Goal: Transaction & Acquisition: Purchase product/service

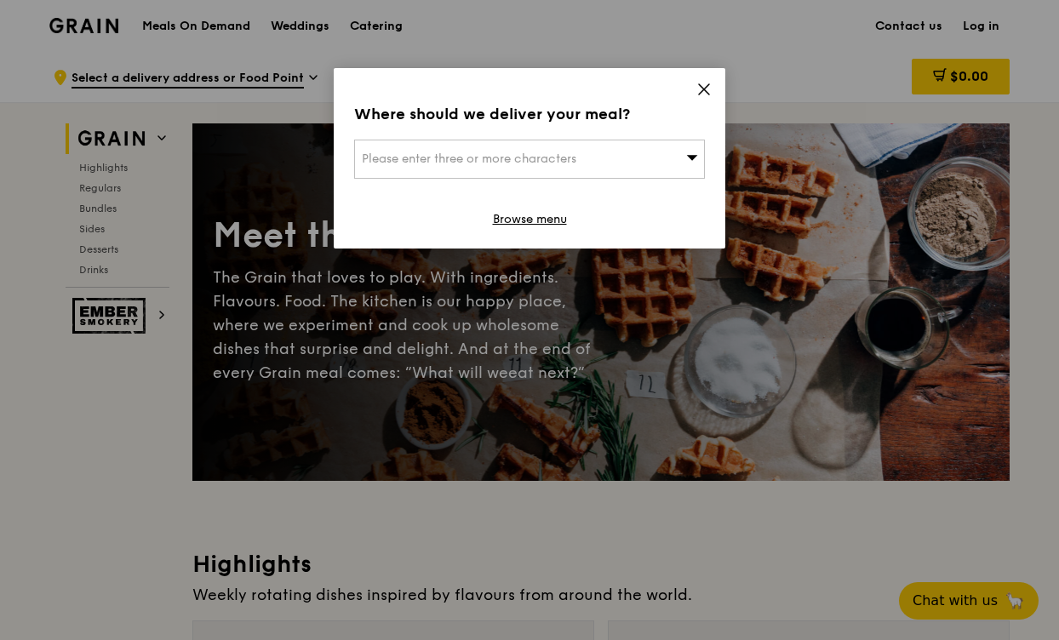
click at [640, 165] on div "Please enter three or more characters" at bounding box center [529, 159] width 351 height 39
paste input "038985"
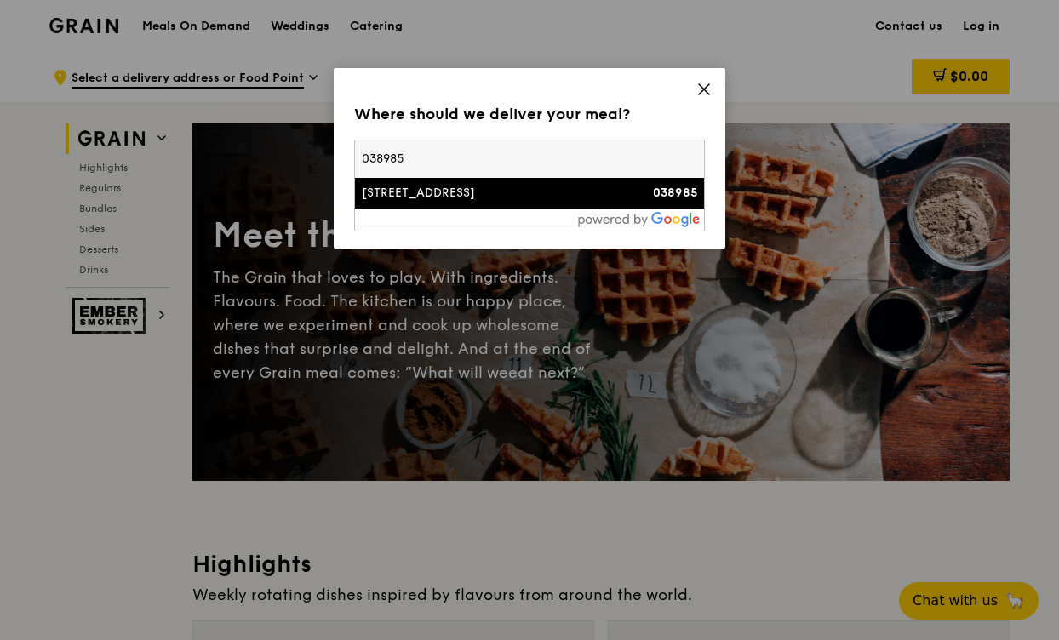
type input "038985"
click at [478, 194] on div "[STREET_ADDRESS]" at bounding box center [488, 193] width 252 height 17
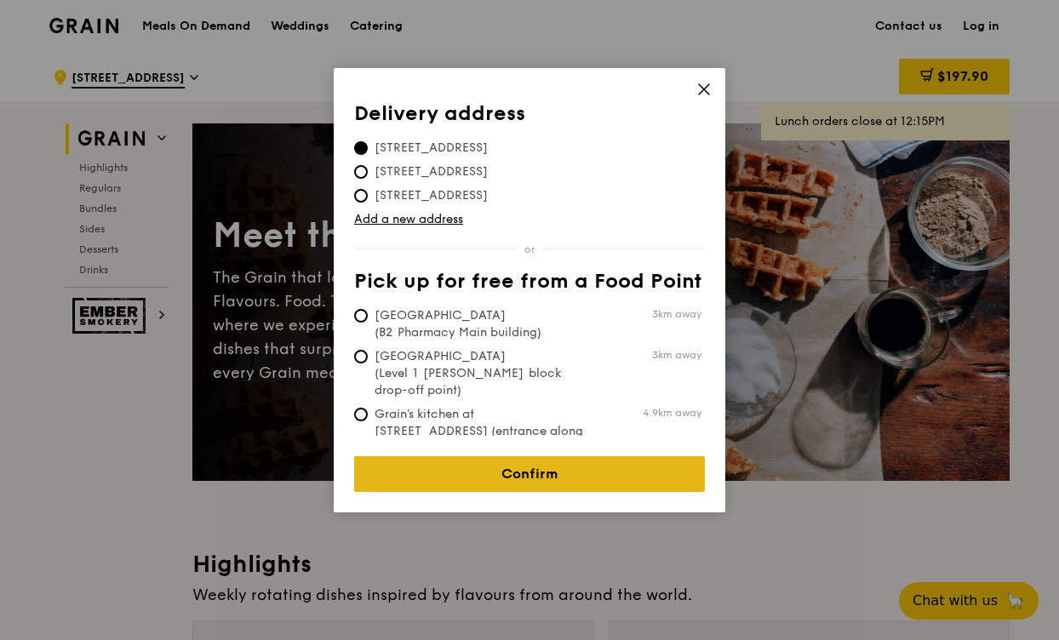
click at [491, 462] on link "Confirm" at bounding box center [529, 474] width 351 height 36
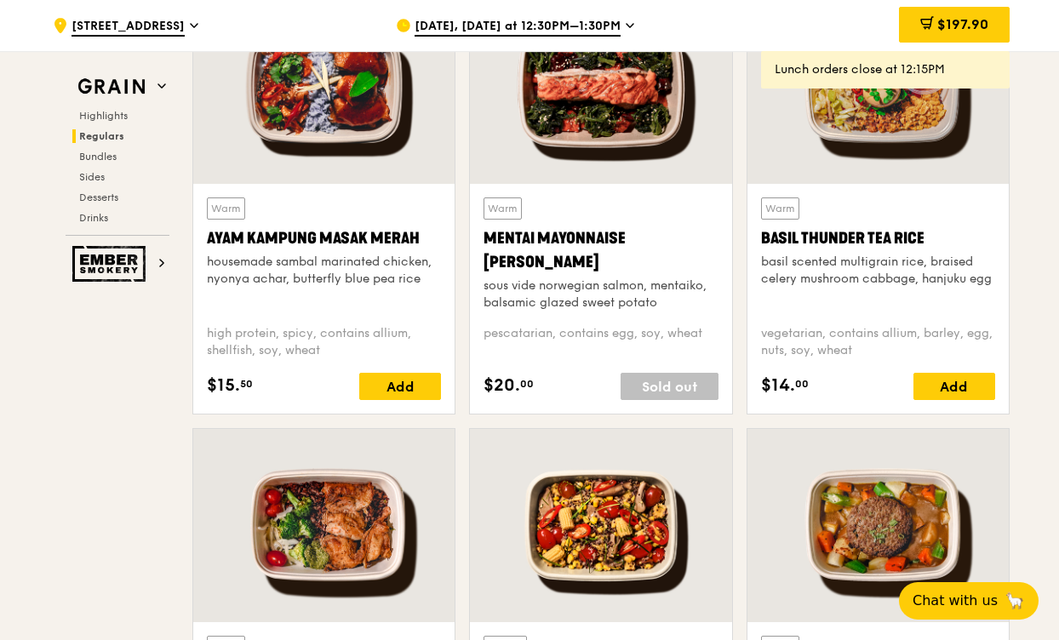
scroll to position [1541, 0]
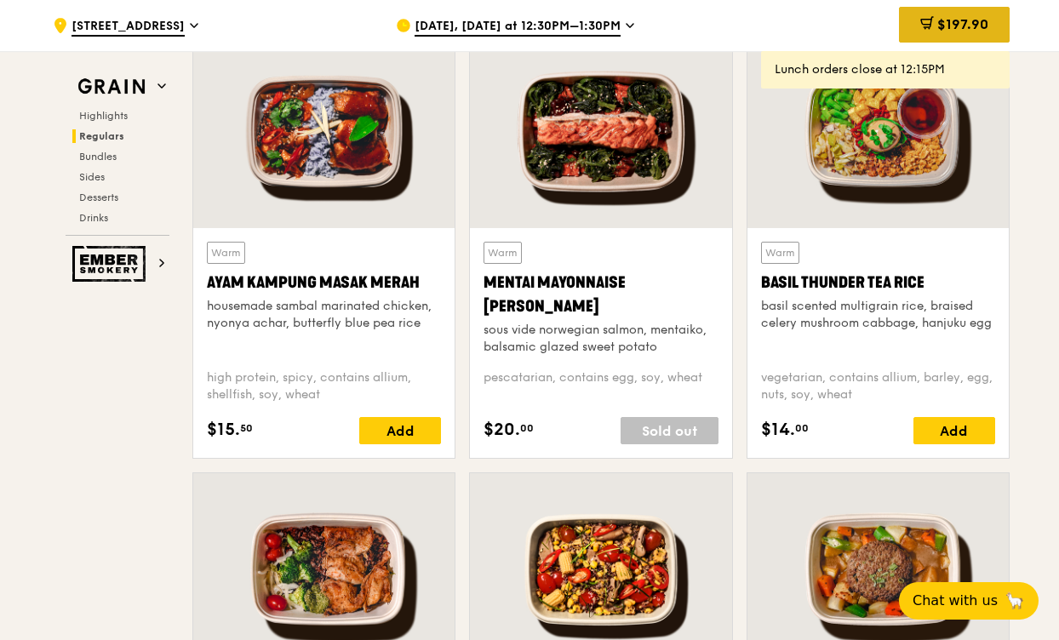
click at [939, 17] on span "$197.90" at bounding box center [963, 24] width 51 height 16
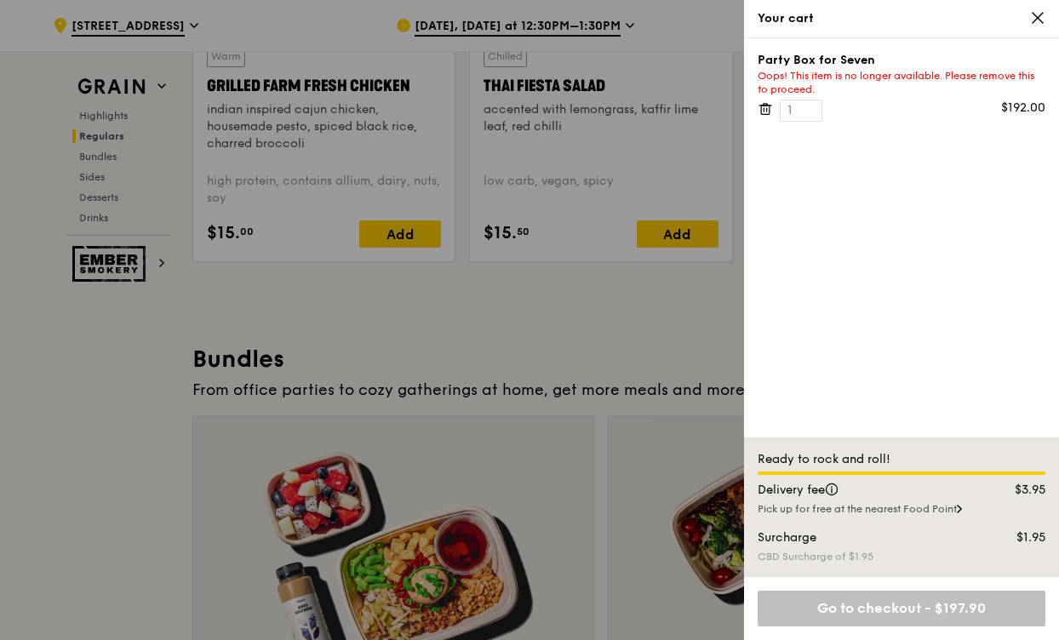
scroll to position [2177, 0]
click at [768, 108] on icon at bounding box center [765, 108] width 15 height 15
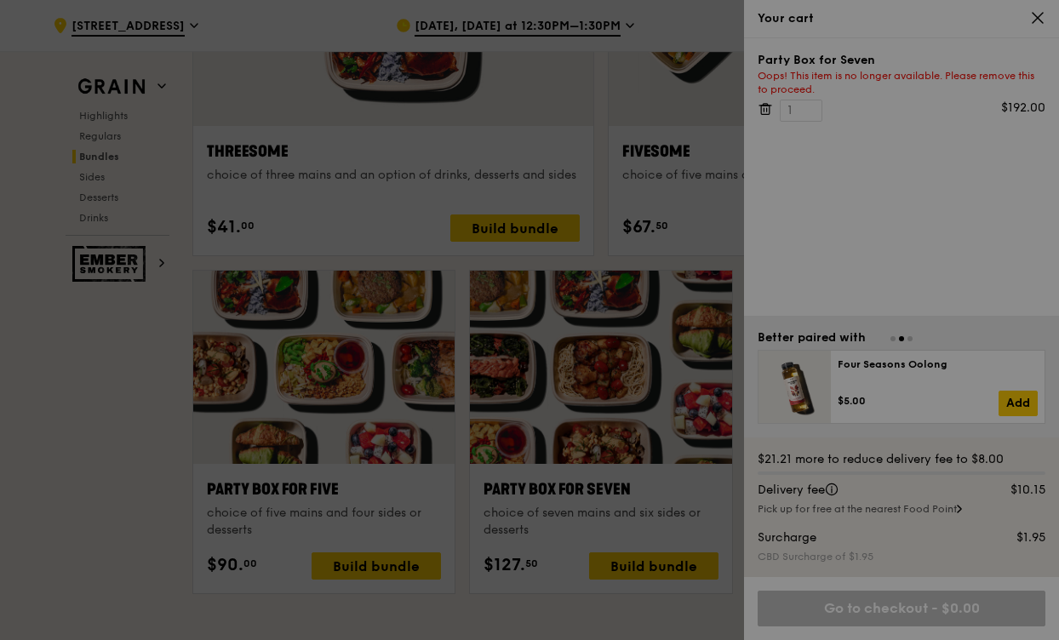
scroll to position [3185, 0]
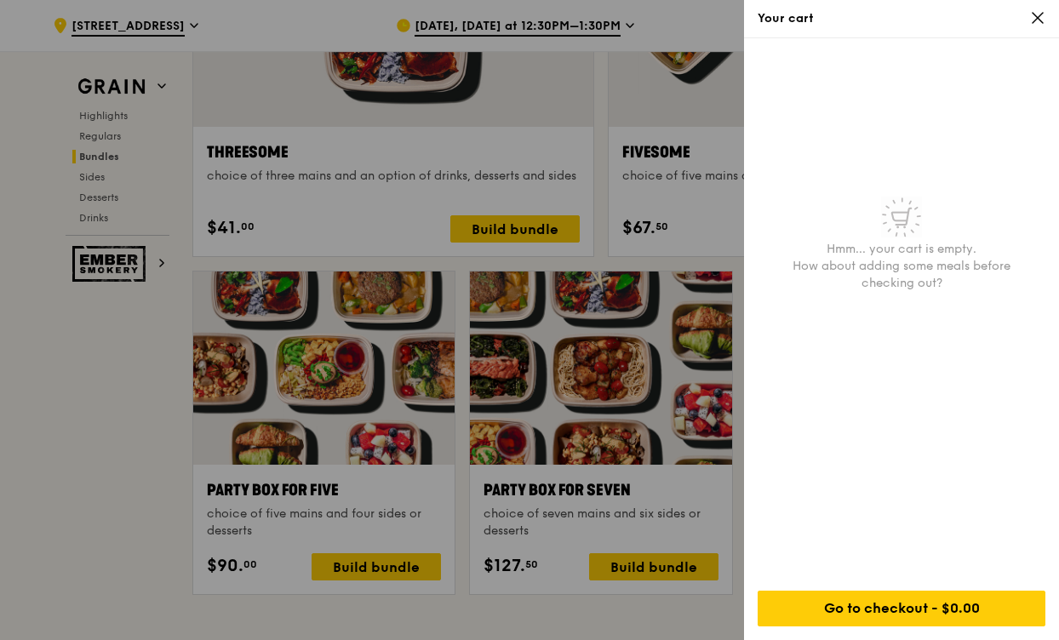
click at [1039, 16] on icon at bounding box center [1038, 18] width 10 height 10
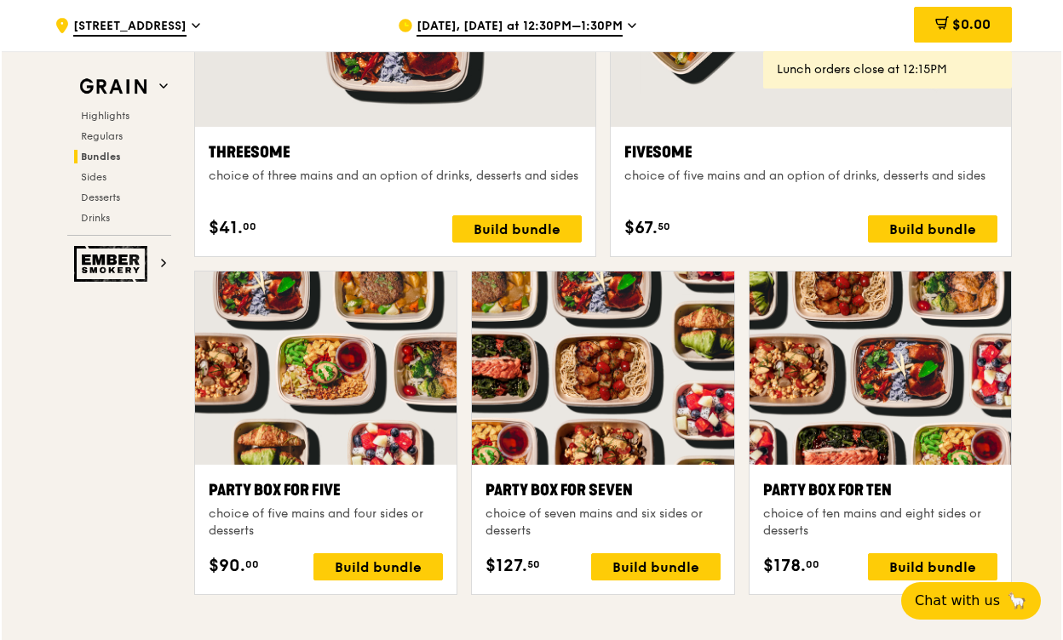
scroll to position [3221, 0]
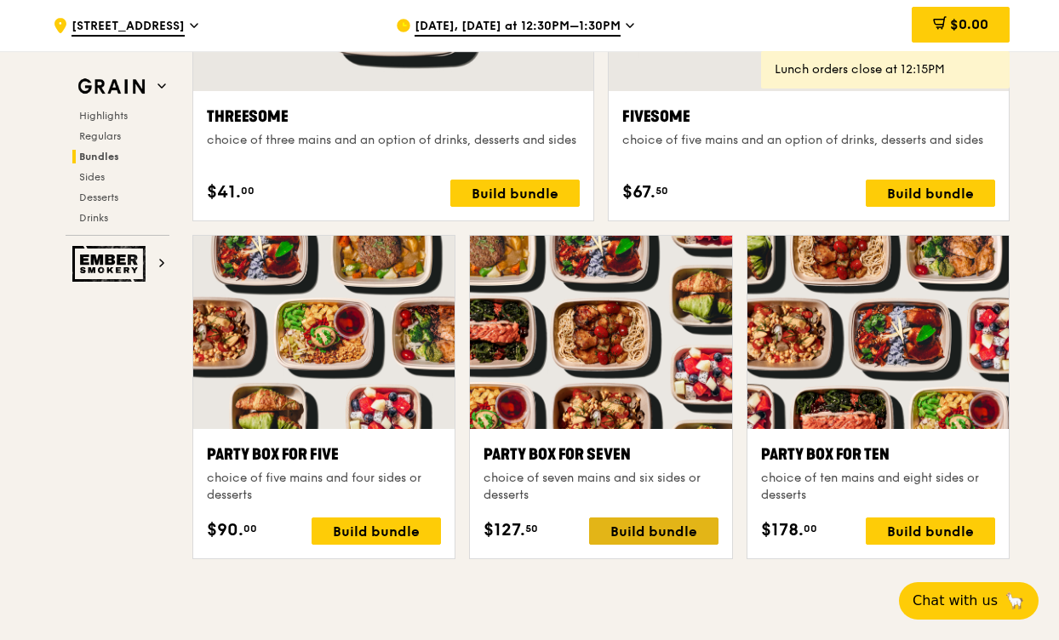
click at [629, 538] on div "Build bundle" at bounding box center [653, 531] width 129 height 27
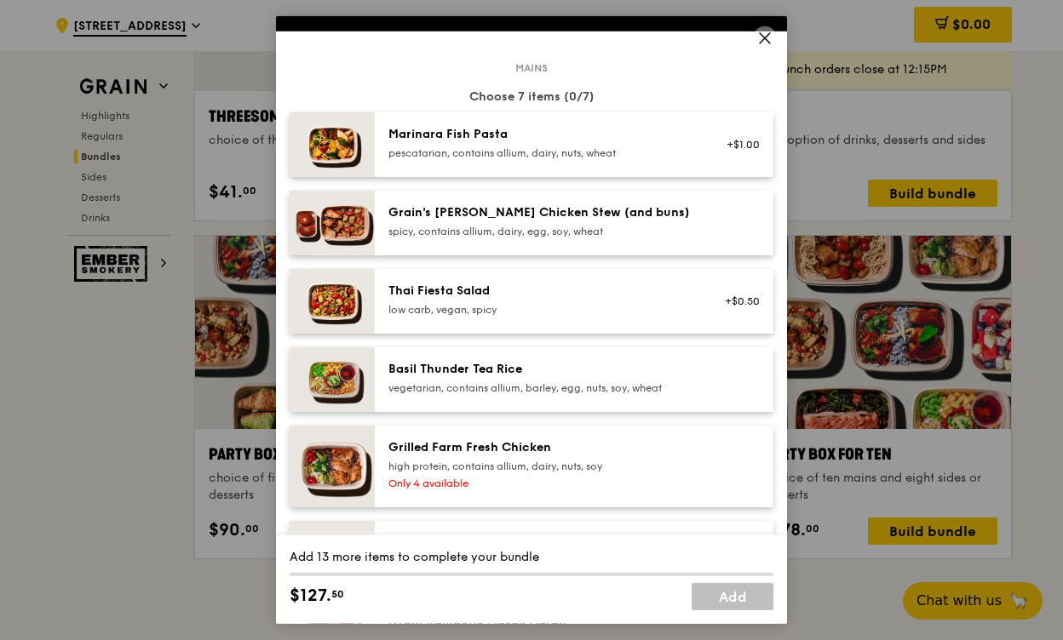
scroll to position [0, 0]
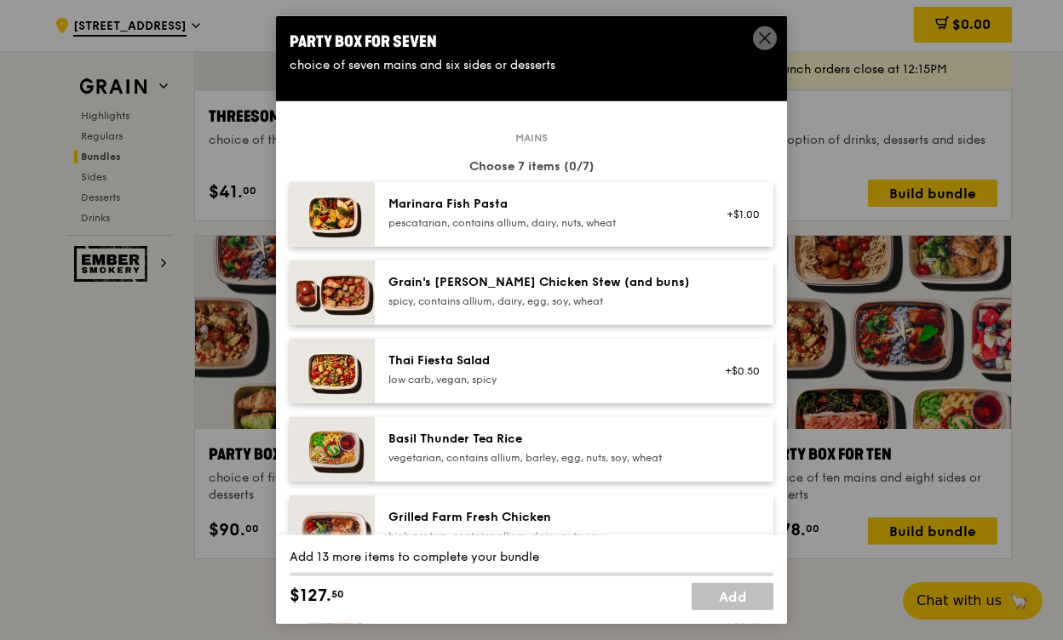
click at [757, 40] on icon at bounding box center [764, 38] width 15 height 15
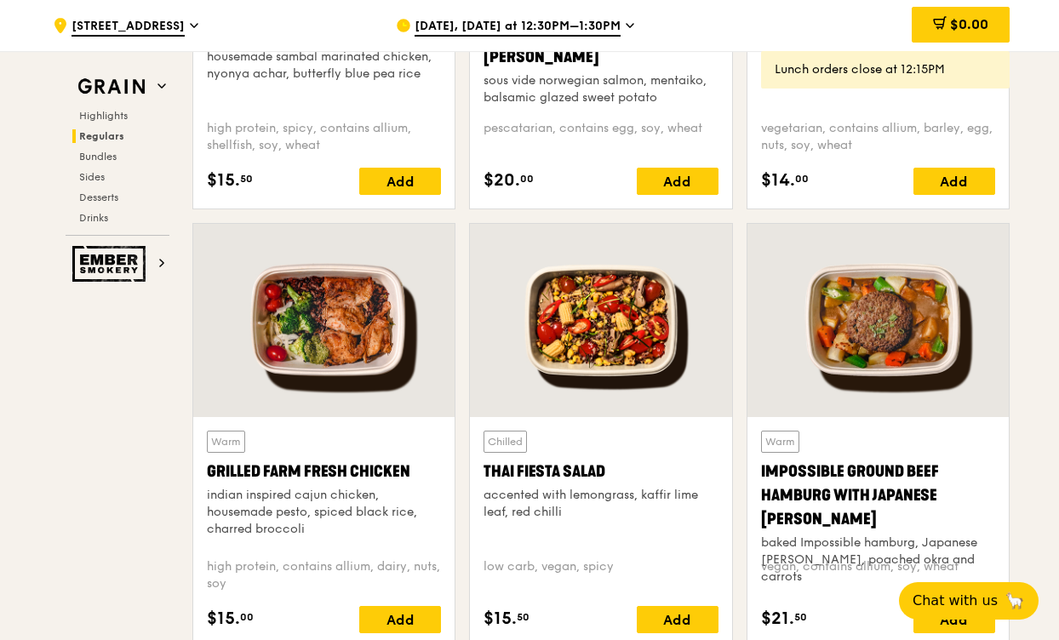
scroll to position [1575, 0]
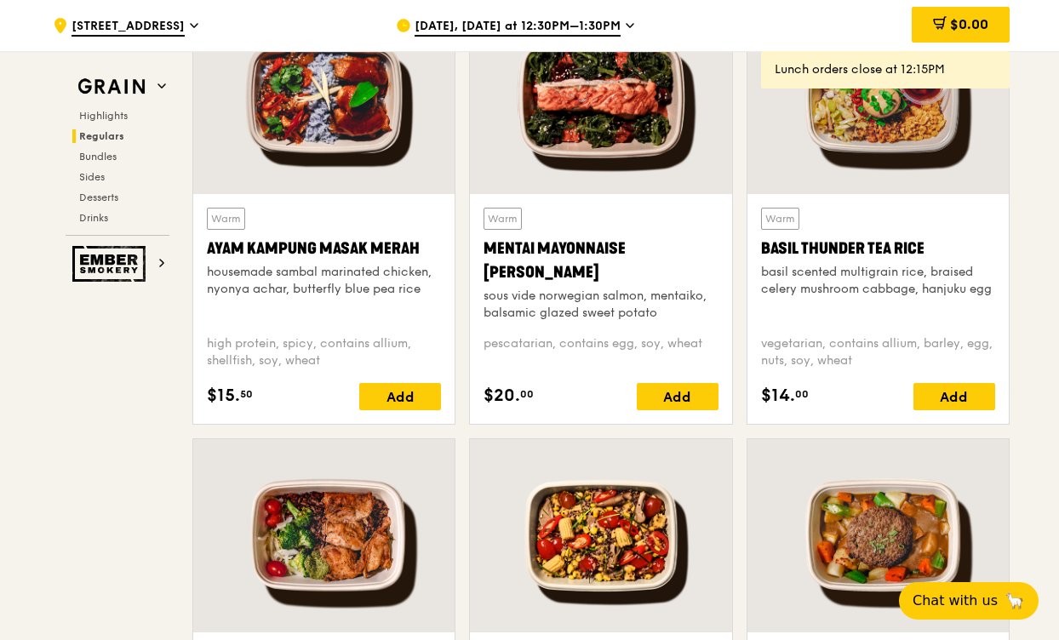
click at [557, 18] on span "[DATE], [DATE] at 12:30PM–1:30PM" at bounding box center [518, 27] width 206 height 19
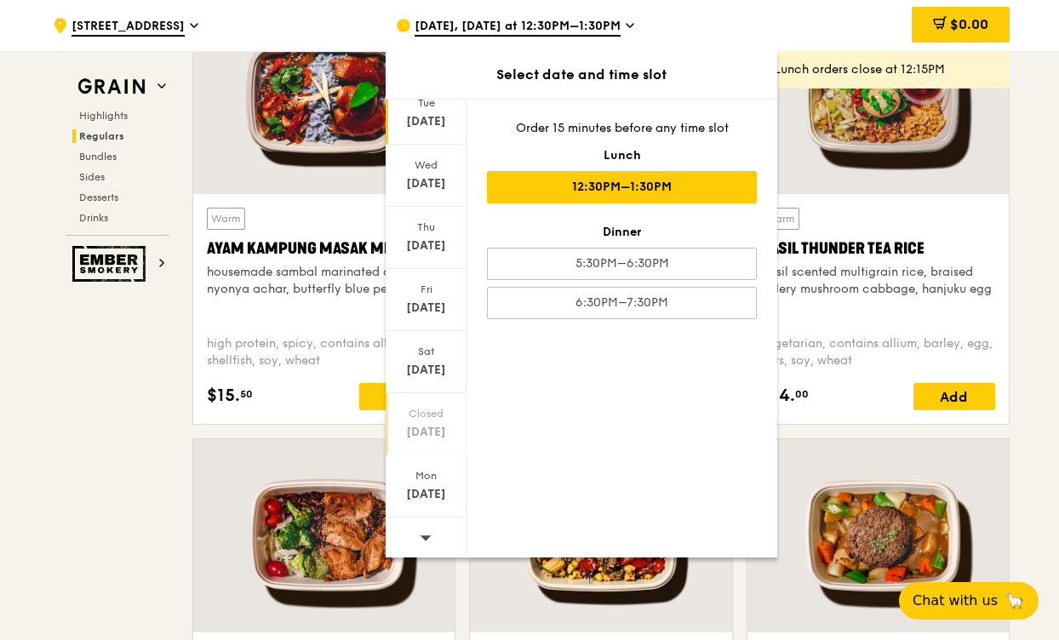
scroll to position [65, 0]
click at [423, 489] on div "[DATE]" at bounding box center [426, 491] width 76 height 17
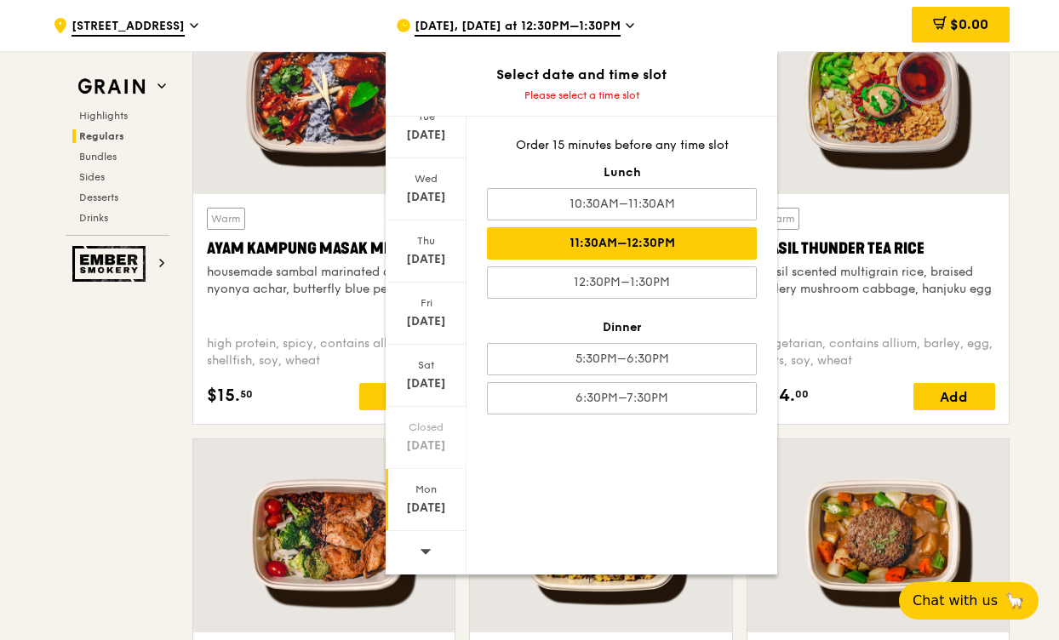
click at [680, 244] on div "11:30AM–12:30PM" at bounding box center [622, 243] width 270 height 32
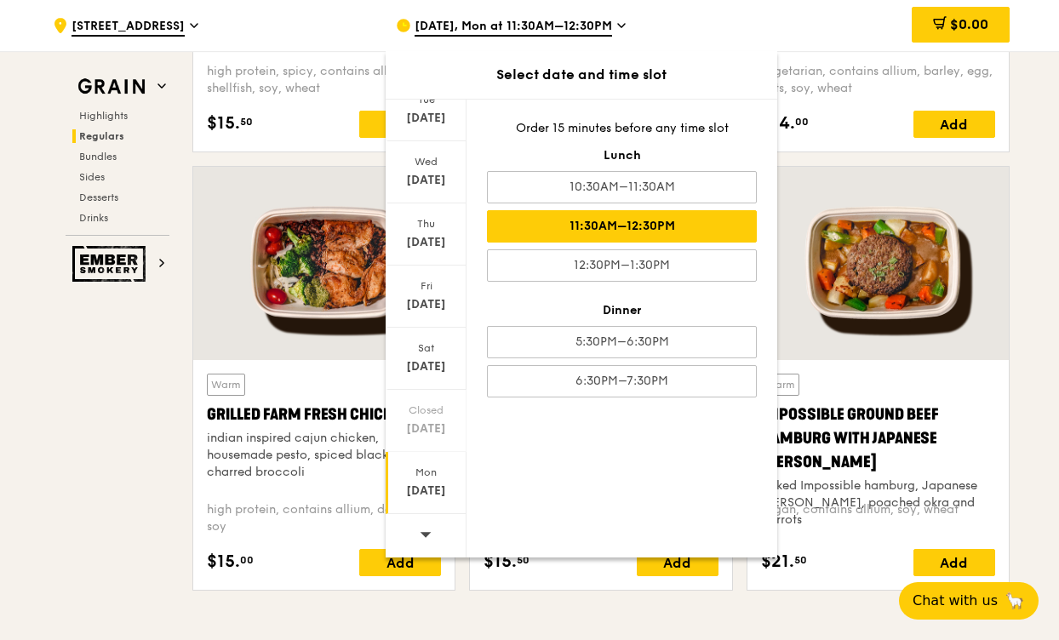
scroll to position [1815, 0]
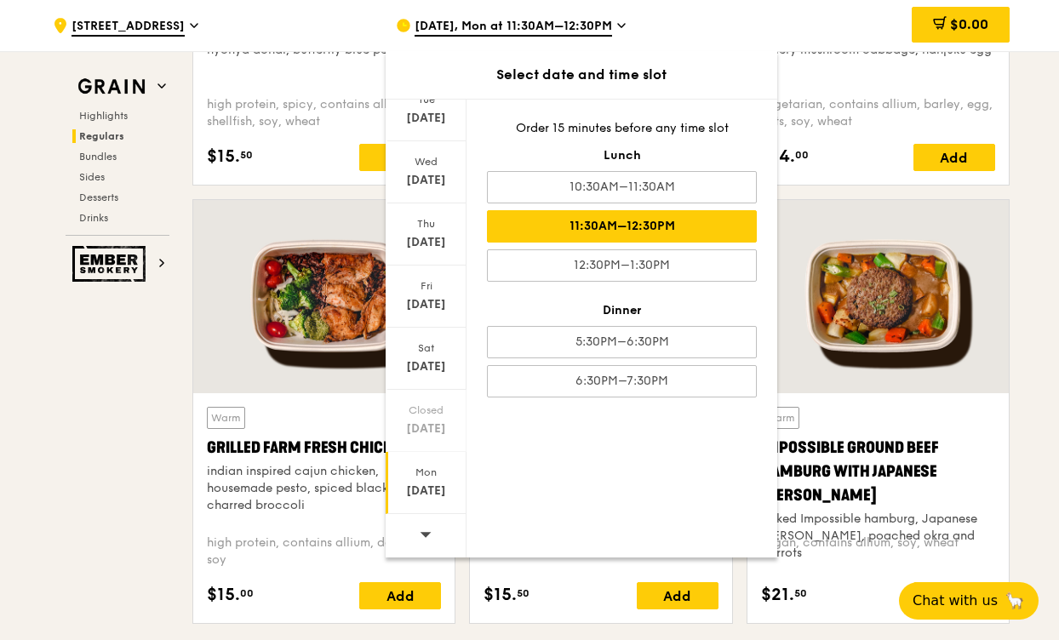
click at [846, 27] on div "$0.00" at bounding box center [873, 25] width 274 height 51
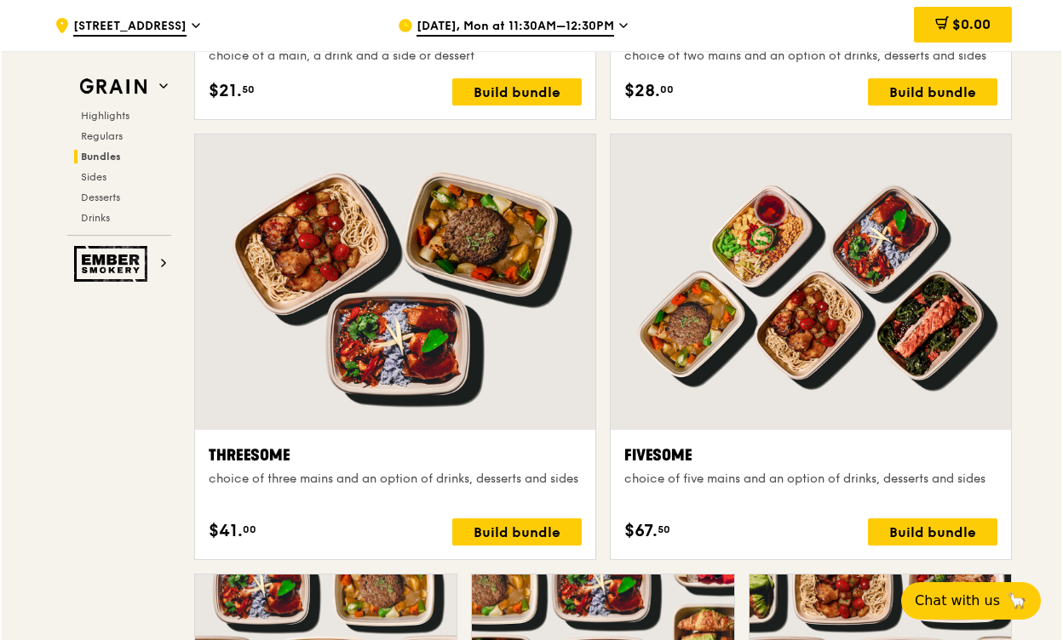
scroll to position [3424, 0]
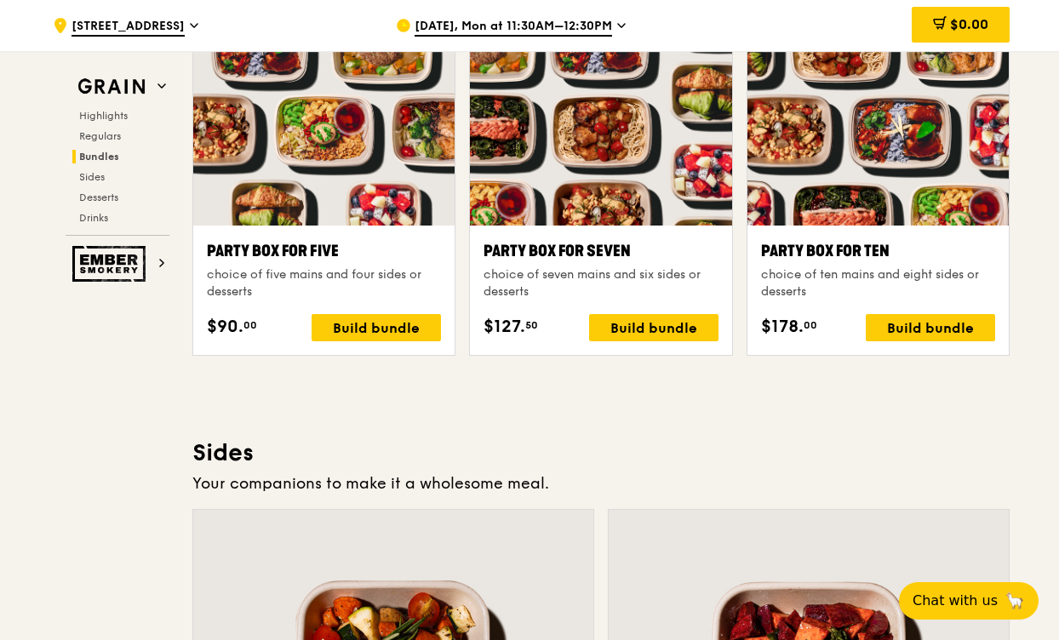
click at [652, 158] on div at bounding box center [600, 128] width 261 height 193
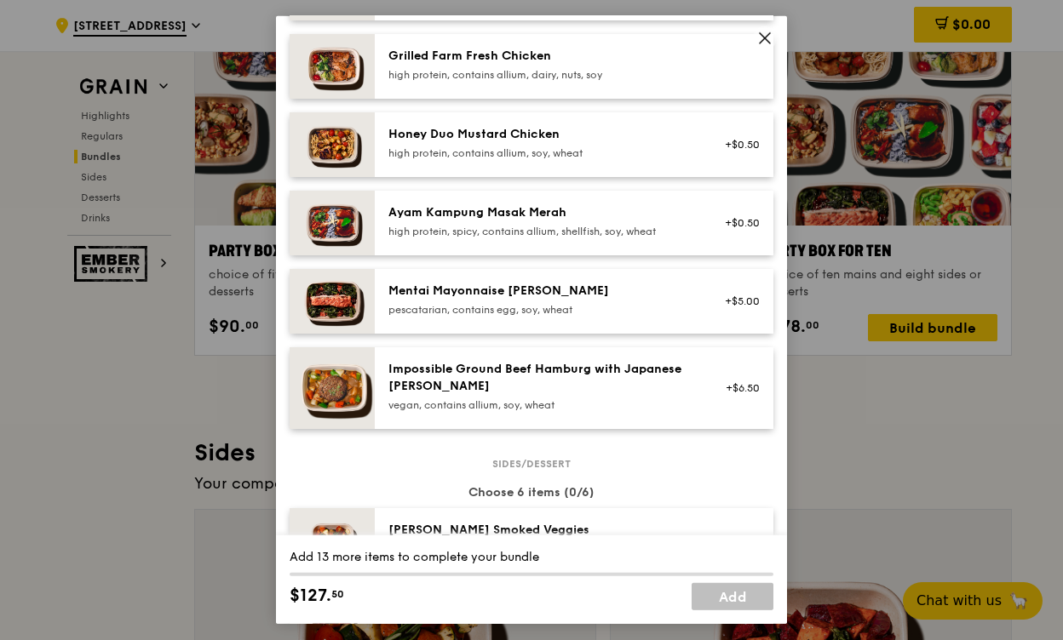
scroll to position [614, 0]
